Goal: Navigation & Orientation: Find specific page/section

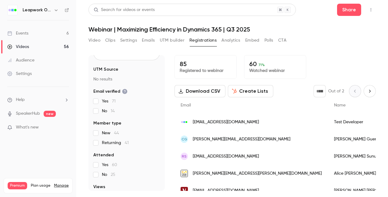
scroll to position [73, 0]
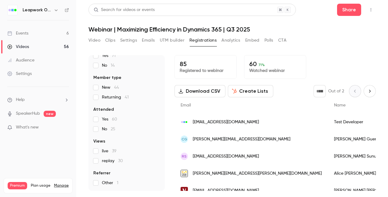
click at [123, 40] on button "Settings" at bounding box center [128, 40] width 17 height 10
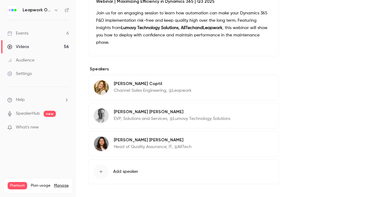
scroll to position [210, 0]
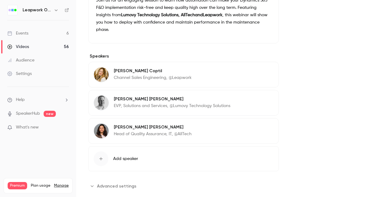
click at [104, 183] on span "Advanced settings" at bounding box center [116, 186] width 39 height 6
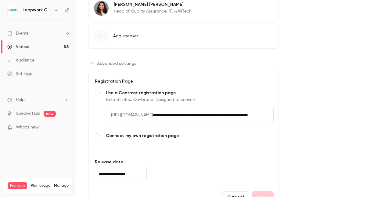
scroll to position [352, 0]
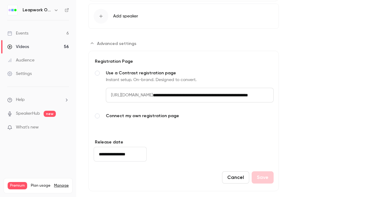
click at [206, 88] on input "**********" at bounding box center [213, 95] width 121 height 15
click at [207, 88] on input "**********" at bounding box center [213, 95] width 121 height 15
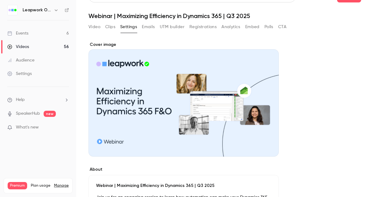
scroll to position [0, 0]
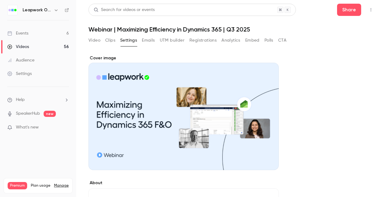
click at [149, 42] on button "Emails" at bounding box center [148, 40] width 13 height 10
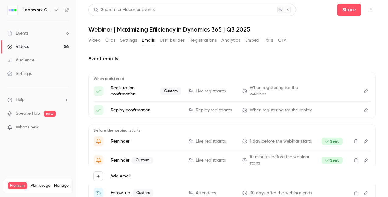
click at [206, 42] on button "Registrations" at bounding box center [203, 40] width 27 height 10
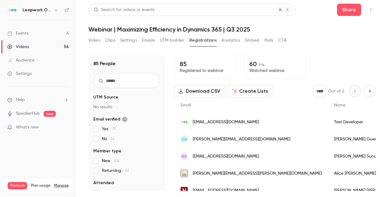
click at [230, 41] on button "Analytics" at bounding box center [231, 40] width 19 height 10
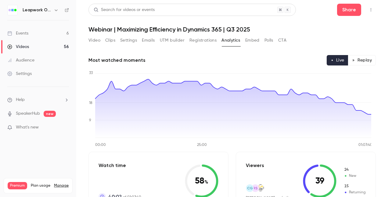
click at [96, 42] on button "Video" at bounding box center [95, 40] width 12 height 10
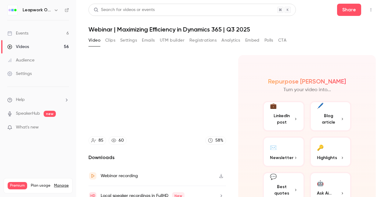
scroll to position [27, 0]
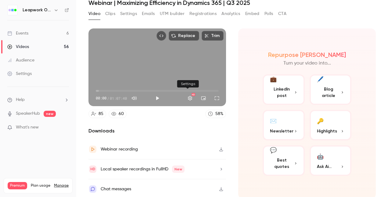
click at [190, 95] on button "Settings" at bounding box center [190, 98] width 12 height 12
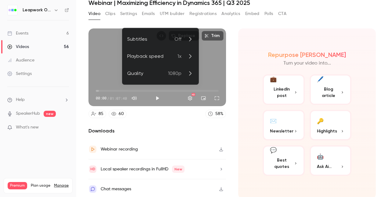
click at [233, 116] on div at bounding box center [194, 98] width 388 height 197
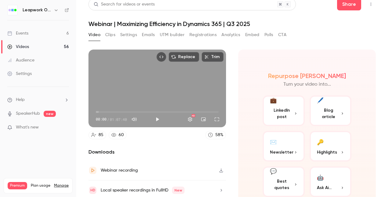
scroll to position [0, 0]
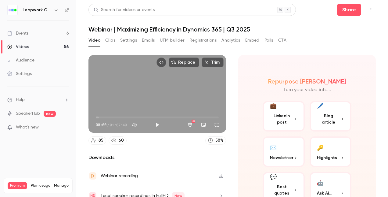
click at [112, 40] on button "Clips" at bounding box center [110, 40] width 10 height 10
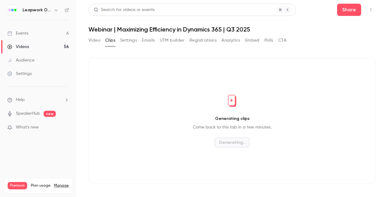
click at [135, 41] on button "Settings" at bounding box center [128, 40] width 17 height 10
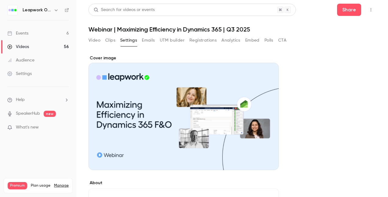
click at [147, 39] on button "Emails" at bounding box center [148, 40] width 13 height 10
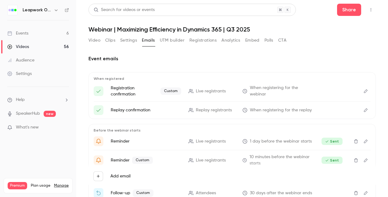
click at [173, 38] on button "UTM builder" at bounding box center [172, 40] width 25 height 10
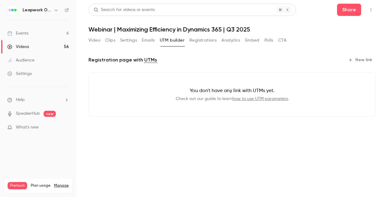
click at [200, 38] on button "Registrations" at bounding box center [203, 40] width 27 height 10
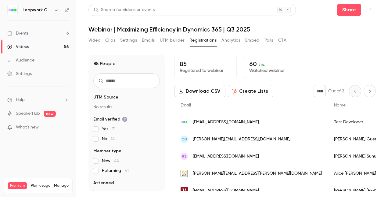
click at [233, 38] on button "Analytics" at bounding box center [231, 40] width 19 height 10
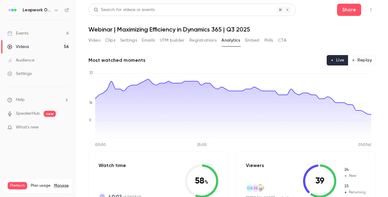
click at [251, 40] on button "Embed" at bounding box center [252, 40] width 14 height 10
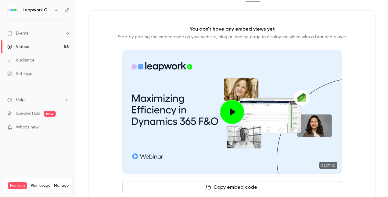
scroll to position [4, 0]
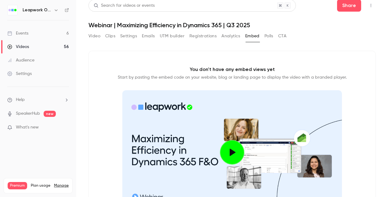
click at [272, 35] on button "Polls" at bounding box center [269, 36] width 9 height 10
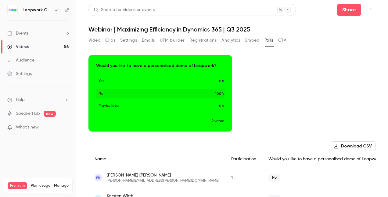
scroll to position [21, 0]
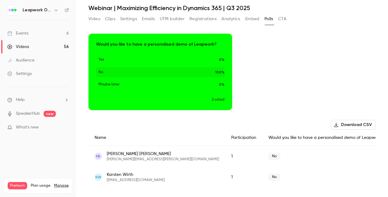
click at [285, 17] on button "CTA" at bounding box center [282, 19] width 8 height 10
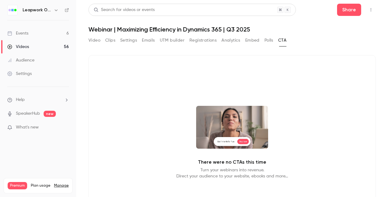
click at [98, 39] on button "Video" at bounding box center [95, 40] width 12 height 10
